Goal: Check status: Check status

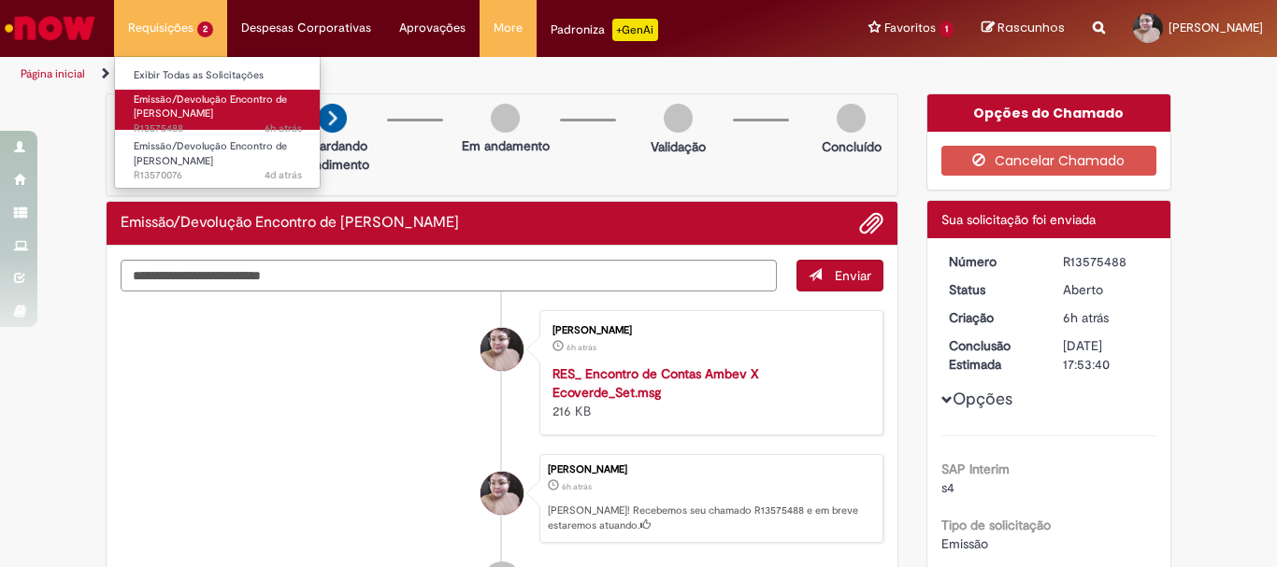
click at [190, 115] on span "Emissão/Devolução Encontro de [PERSON_NAME]" at bounding box center [210, 107] width 153 height 29
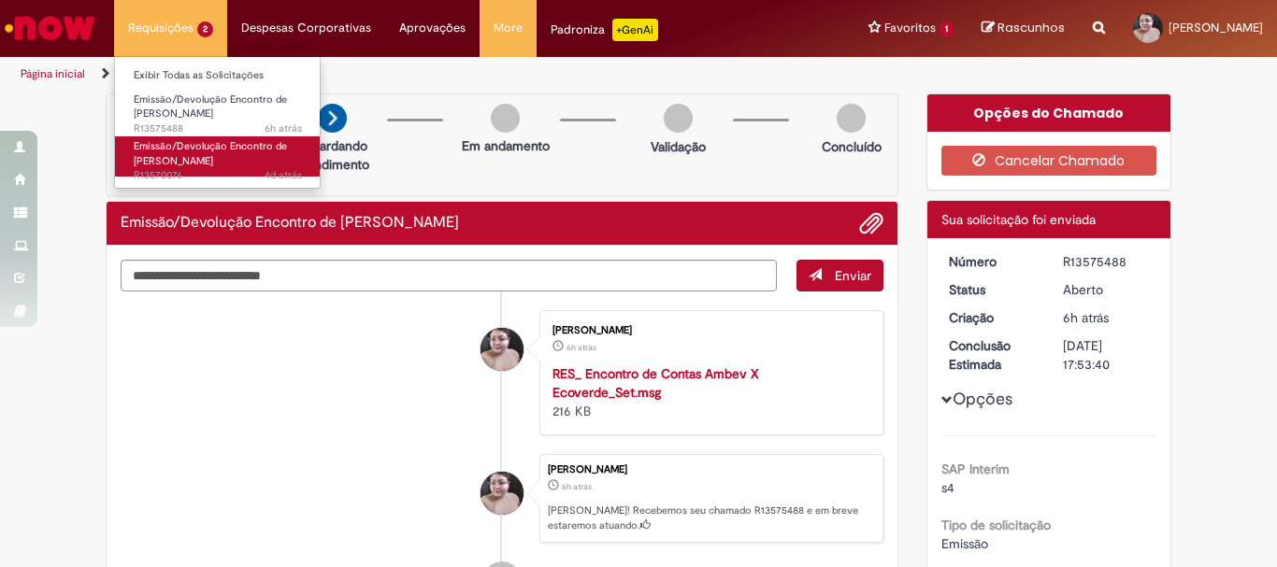
click at [174, 157] on span "Emissão/Devolução Encontro de [PERSON_NAME]" at bounding box center [210, 153] width 153 height 29
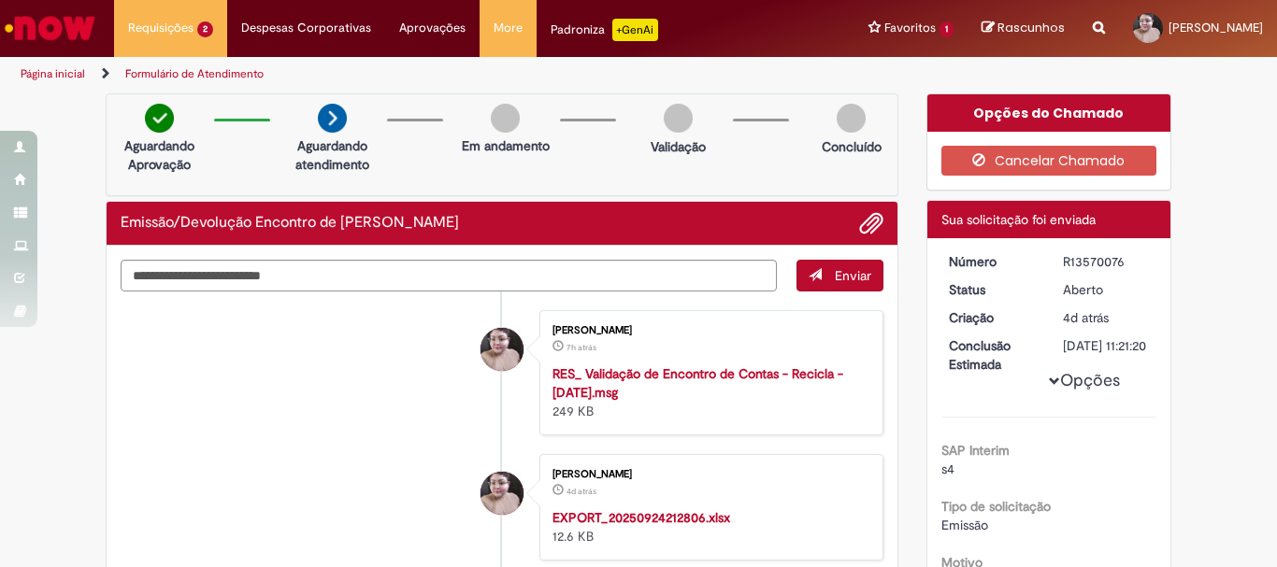
click at [1078, 263] on div "R13570076" at bounding box center [1106, 261] width 87 height 19
copy div "R13570076"
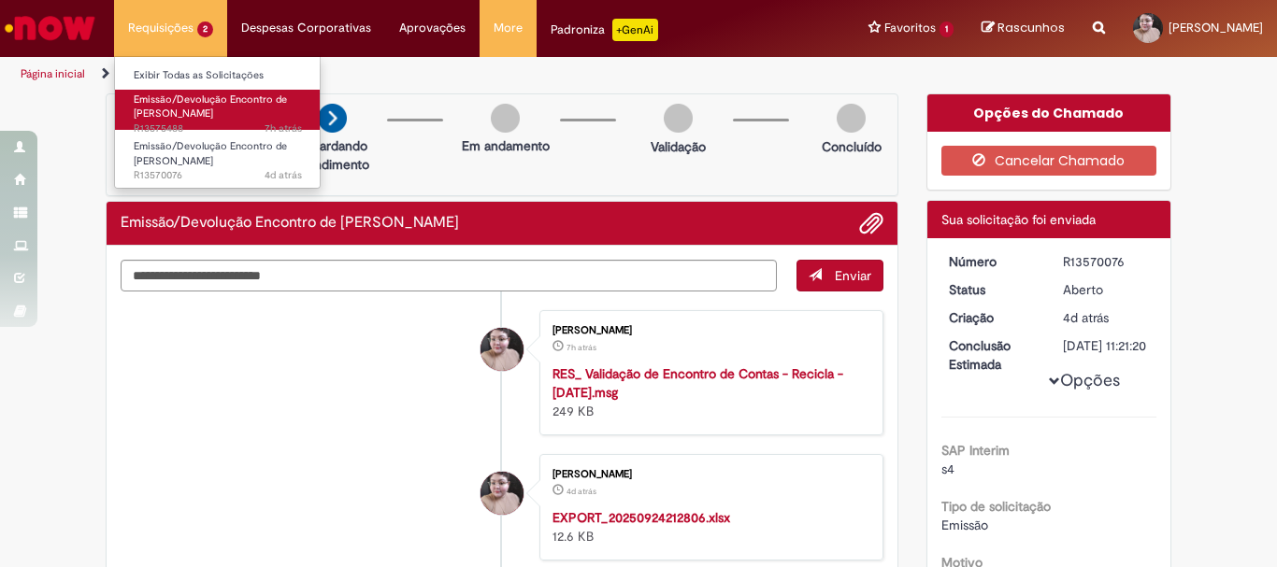
click at [179, 102] on span "Emissão/Devolução Encontro de [PERSON_NAME]" at bounding box center [210, 107] width 153 height 29
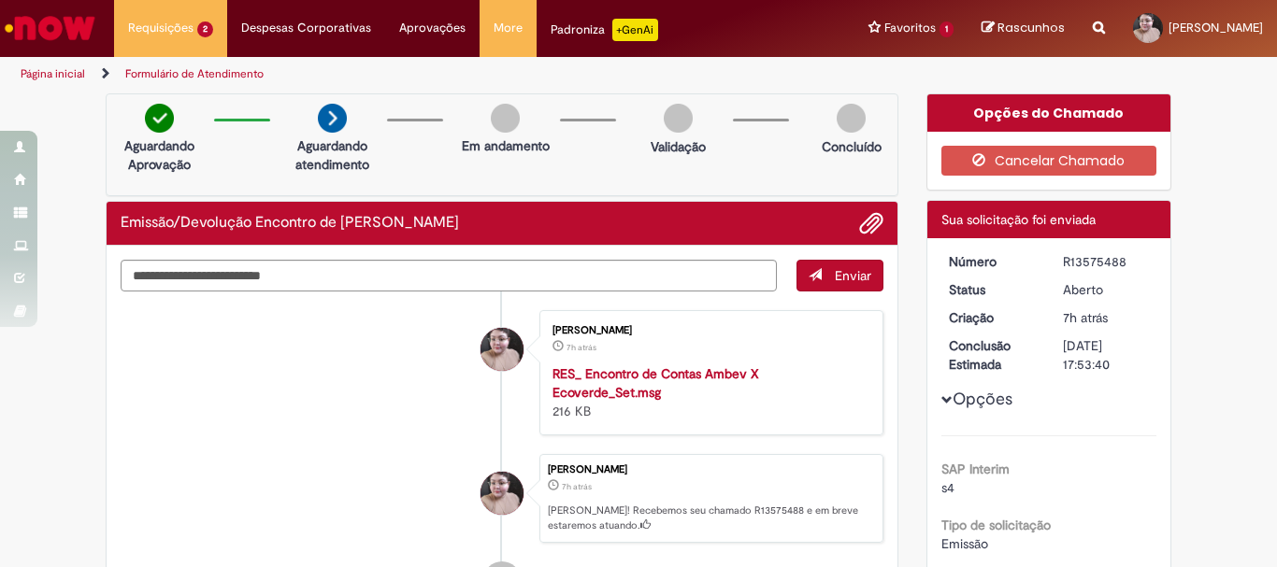
click at [1085, 265] on div "R13575488" at bounding box center [1106, 261] width 87 height 19
copy div "R13575488"
